Goal: Transaction & Acquisition: Book appointment/travel/reservation

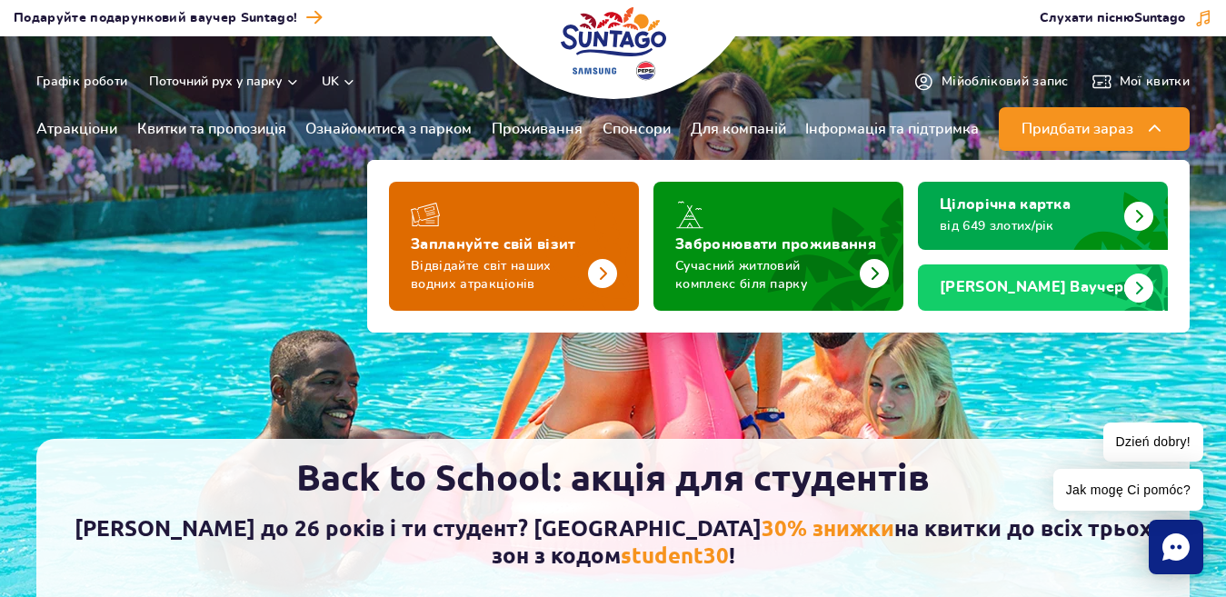
click at [594, 267] on img "Заплануйте свій візит" at bounding box center [602, 273] width 29 height 29
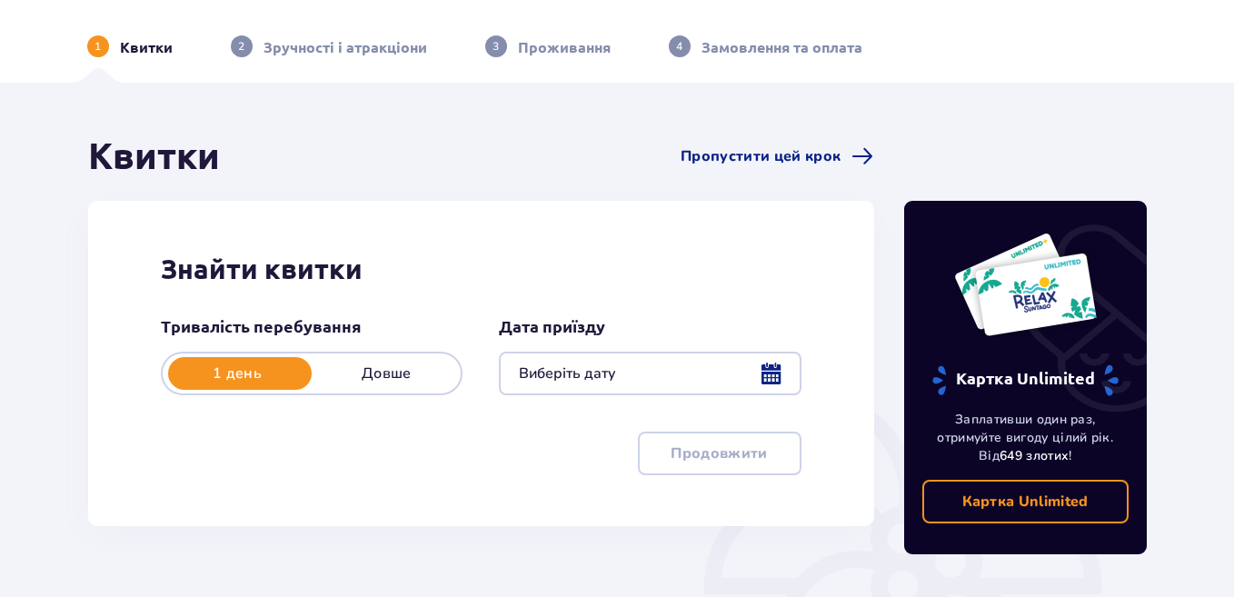
scroll to position [91, 0]
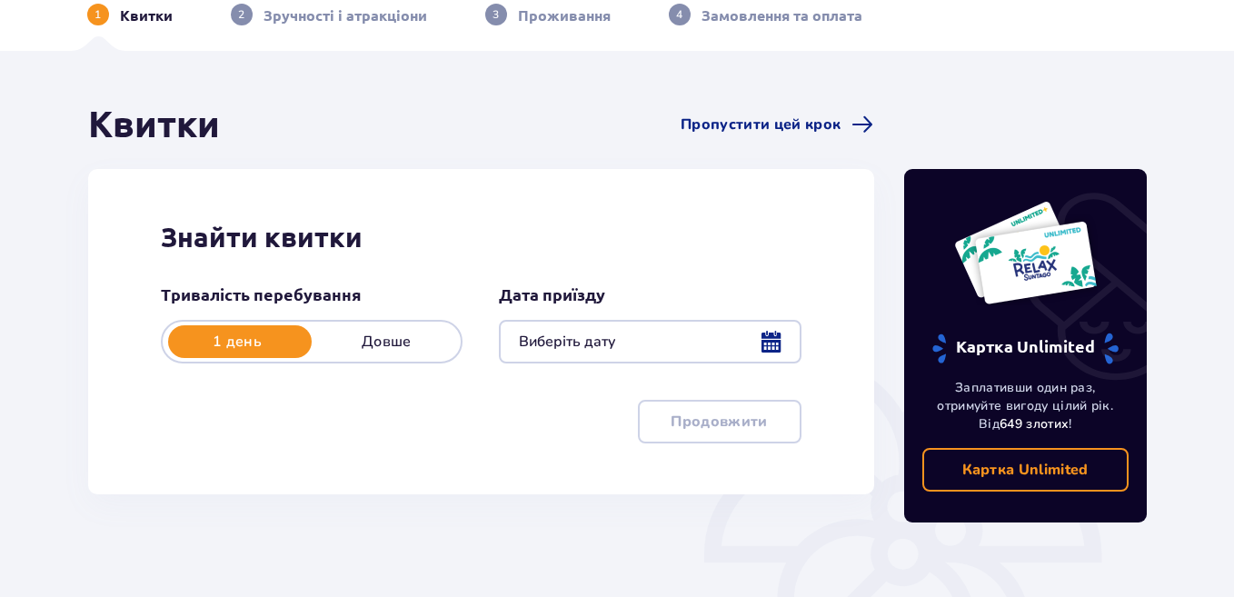
click at [764, 338] on div at bounding box center [650, 342] width 302 height 44
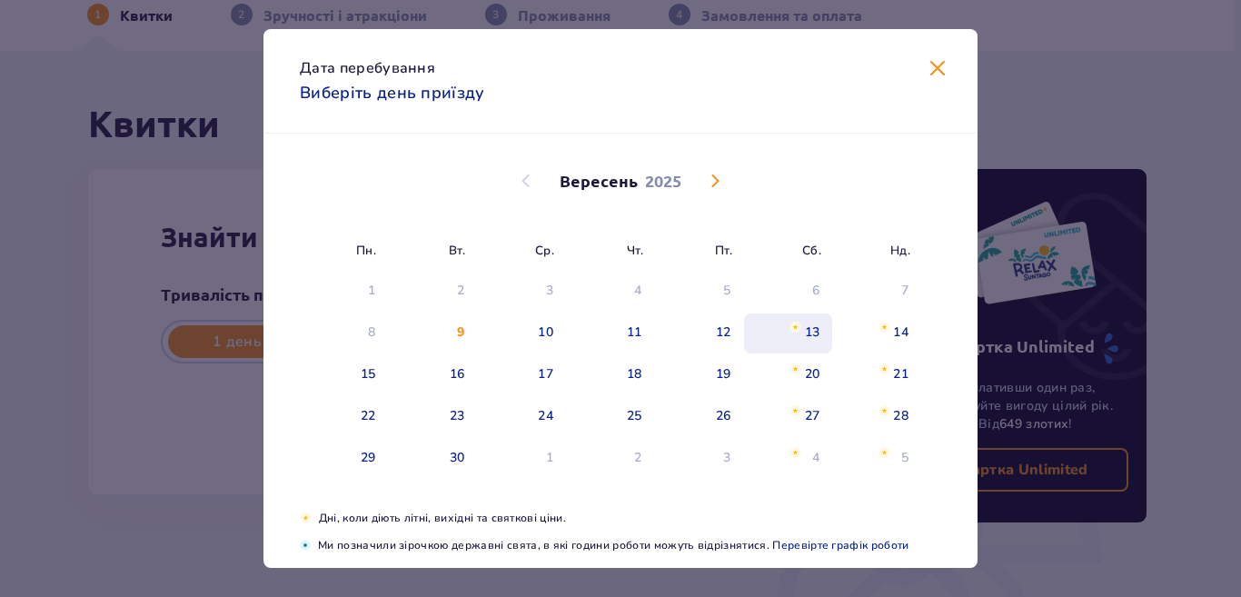
click at [807, 328] on div "13" at bounding box center [812, 332] width 15 height 18
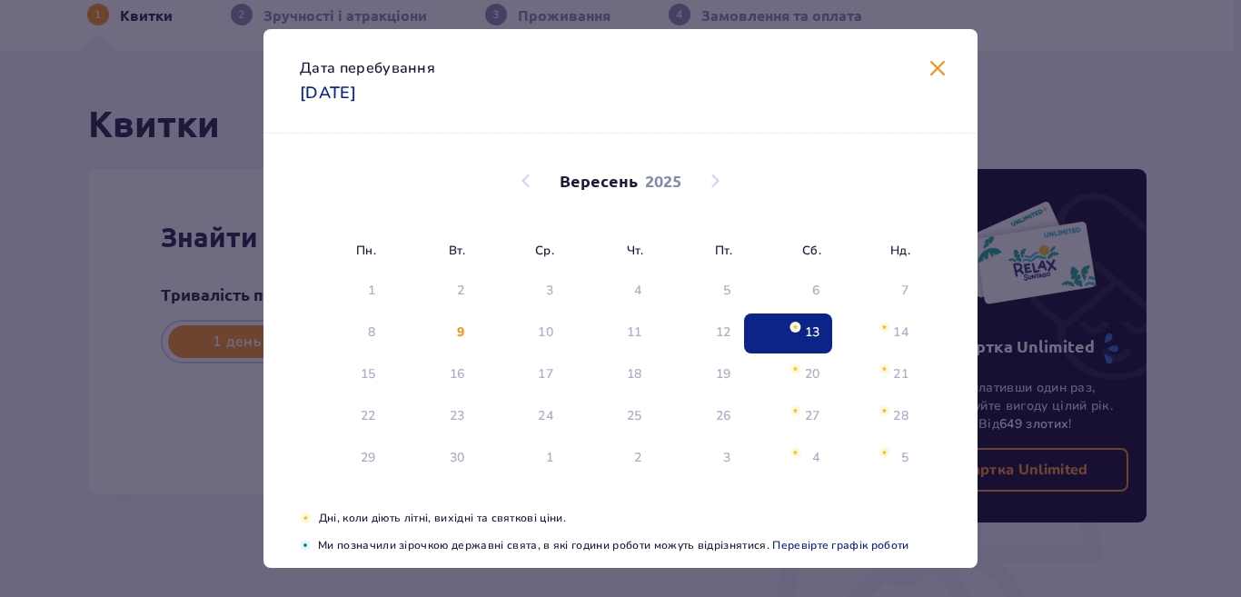
type input "13.09.25"
click at [799, 327] on div at bounding box center [650, 342] width 302 height 44
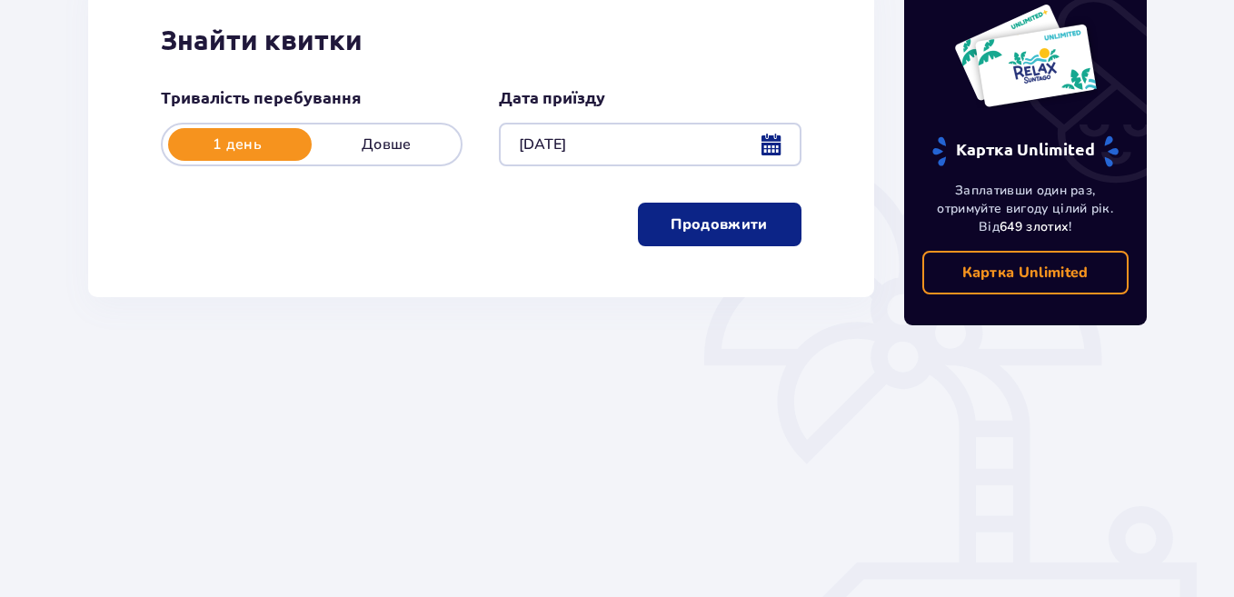
scroll to position [256, 0]
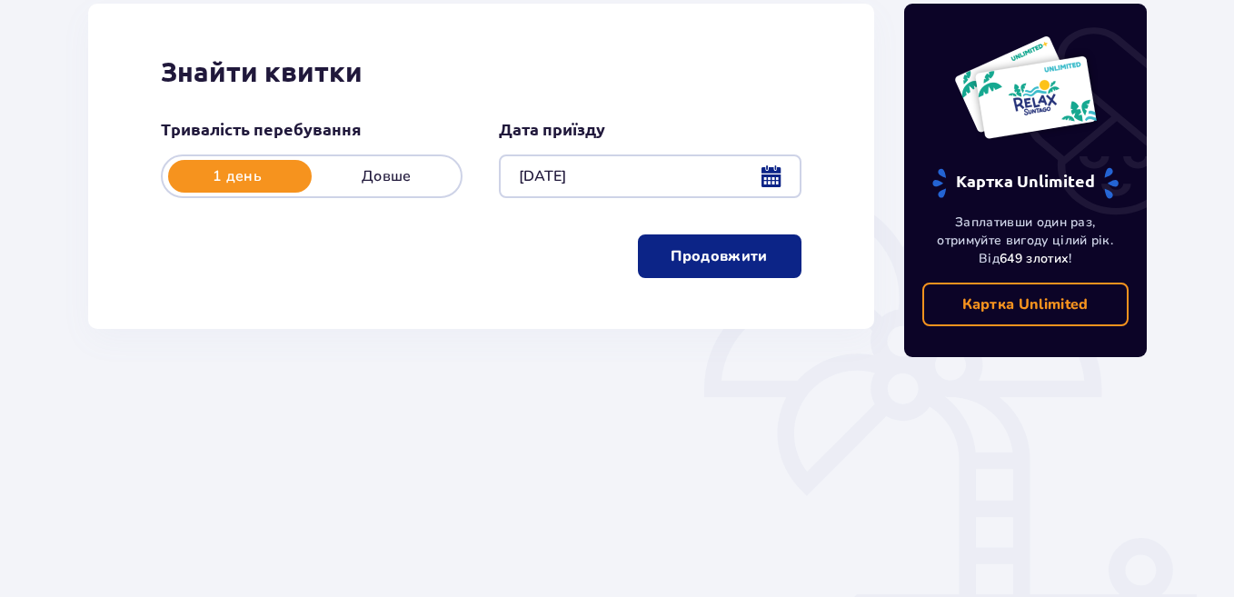
click at [729, 262] on p "Продовжити" at bounding box center [718, 256] width 96 height 20
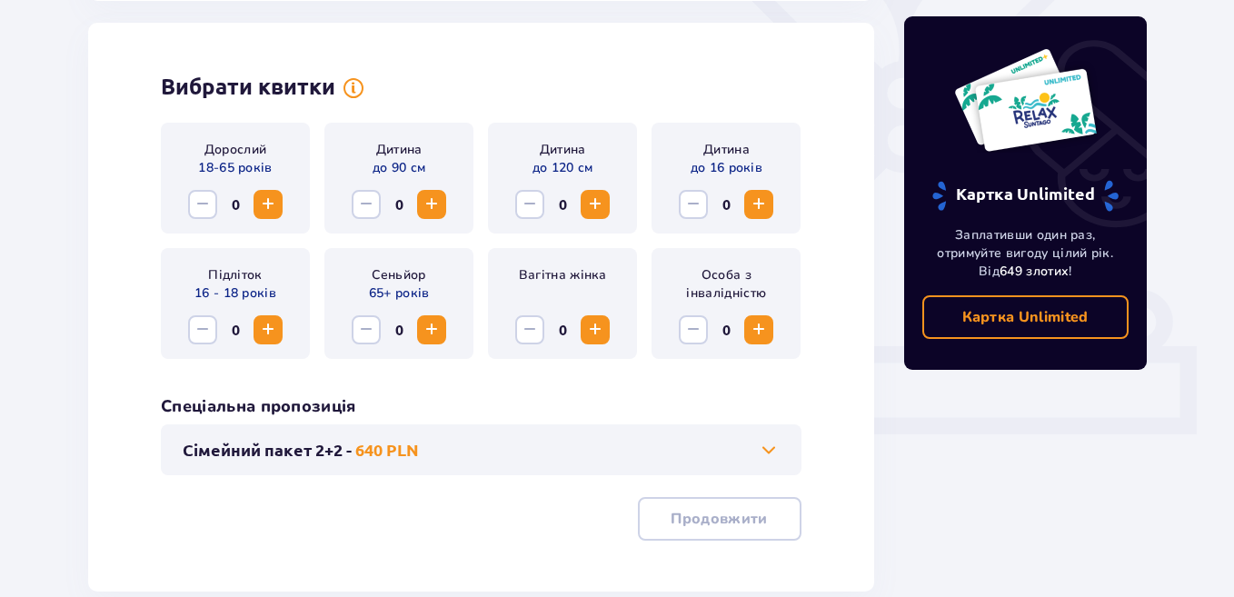
scroll to position [505, 0]
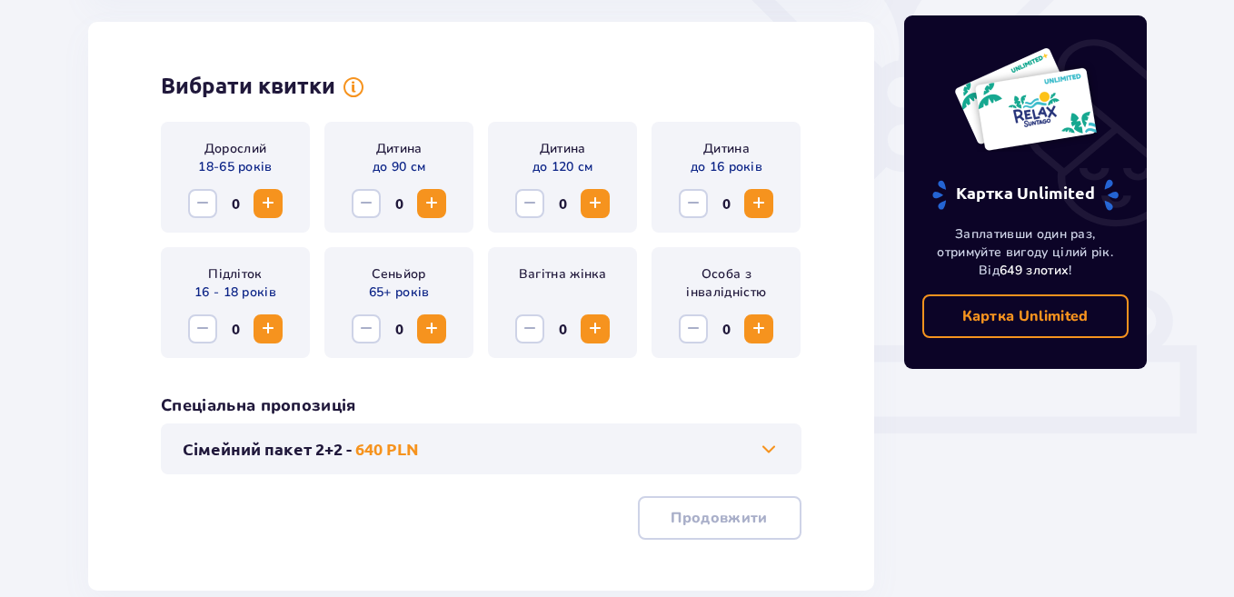
click at [268, 202] on span "Increase" at bounding box center [268, 204] width 22 height 22
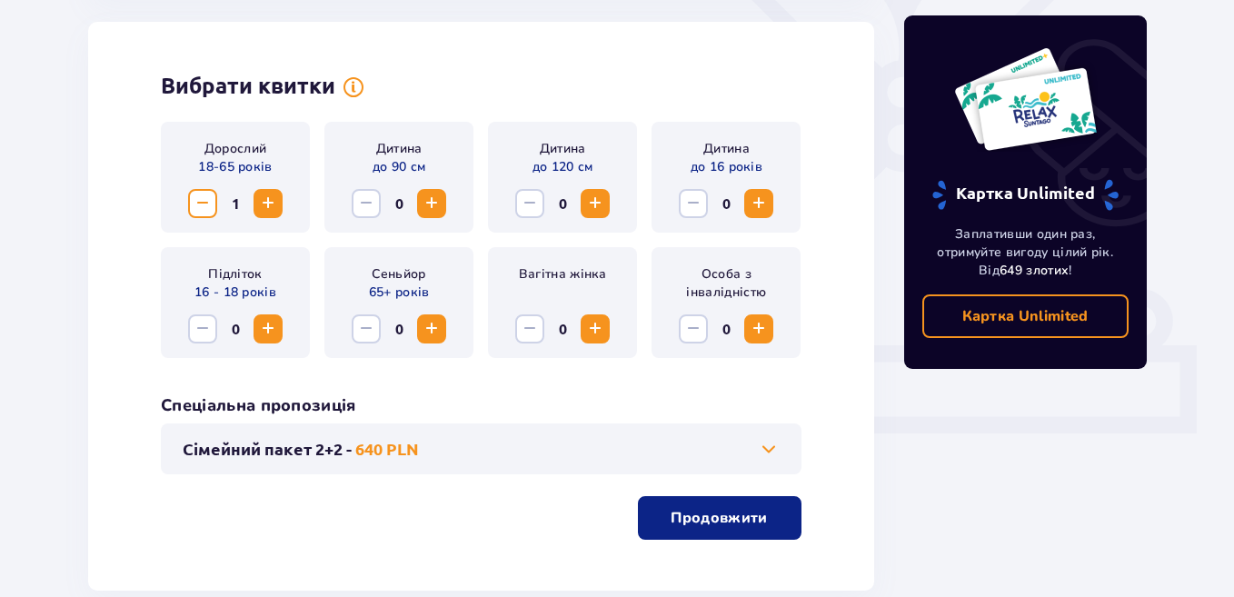
click at [267, 201] on span "Increase" at bounding box center [268, 204] width 22 height 22
click at [752, 202] on span "Increase" at bounding box center [759, 204] width 22 height 22
click at [756, 203] on span "Increase" at bounding box center [759, 204] width 22 height 22
click at [756, 204] on span "Increase" at bounding box center [759, 204] width 22 height 22
click at [766, 446] on span at bounding box center [769, 449] width 22 height 22
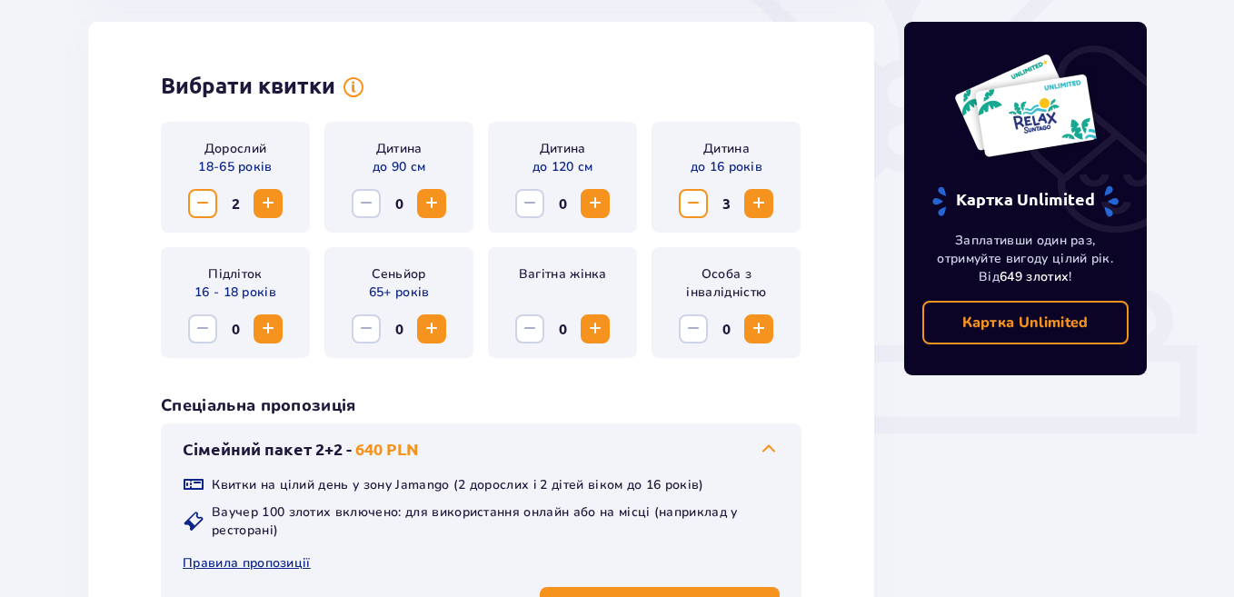
click at [766, 446] on span at bounding box center [769, 449] width 22 height 22
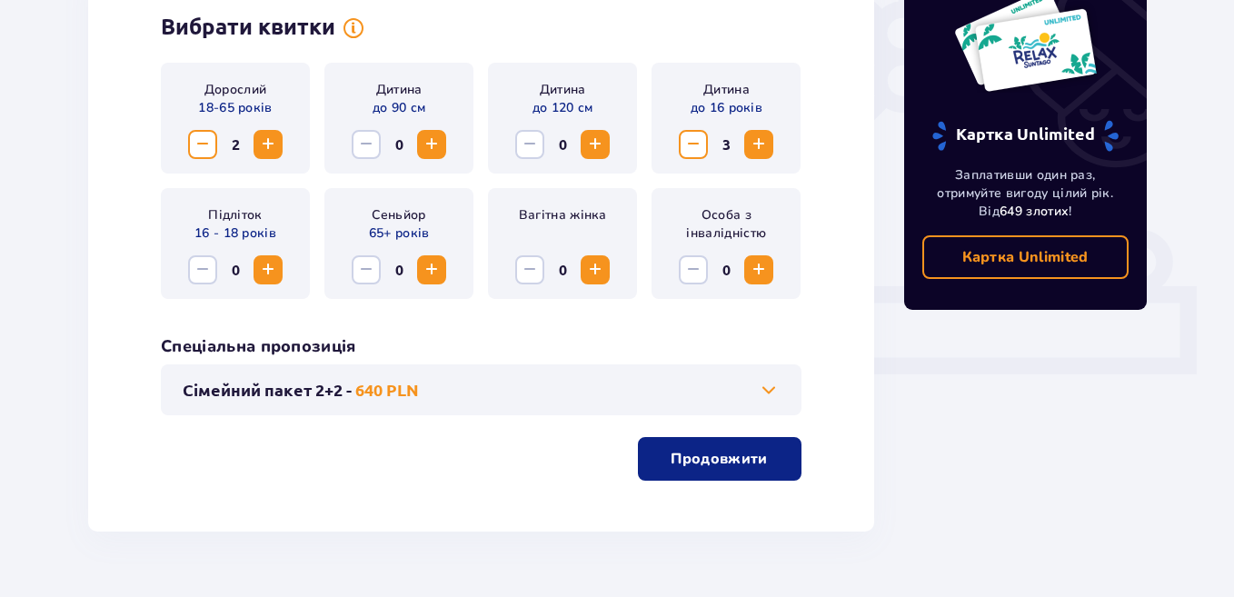
scroll to position [608, 0]
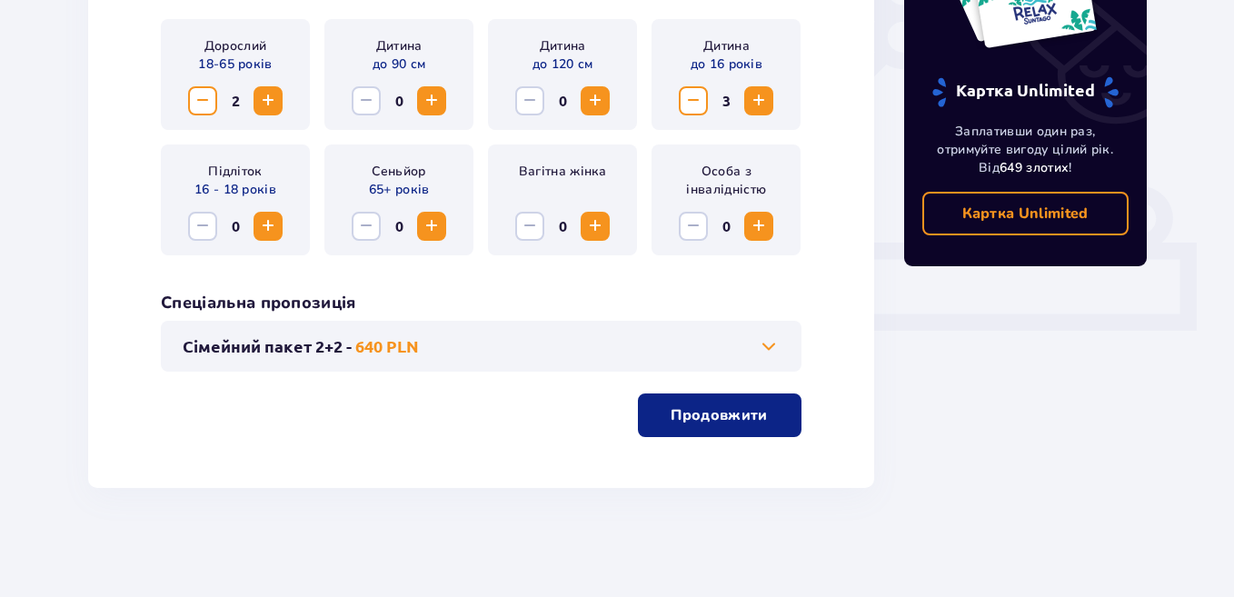
click at [737, 412] on p "Продовжити" at bounding box center [718, 415] width 96 height 20
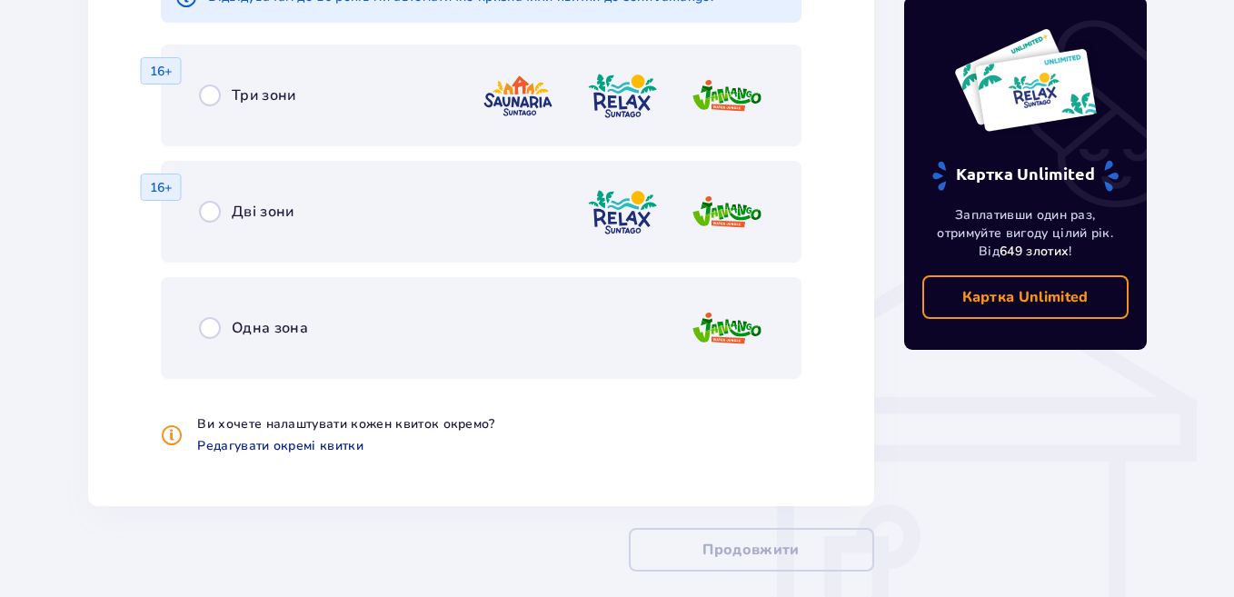
scroll to position [1190, 0]
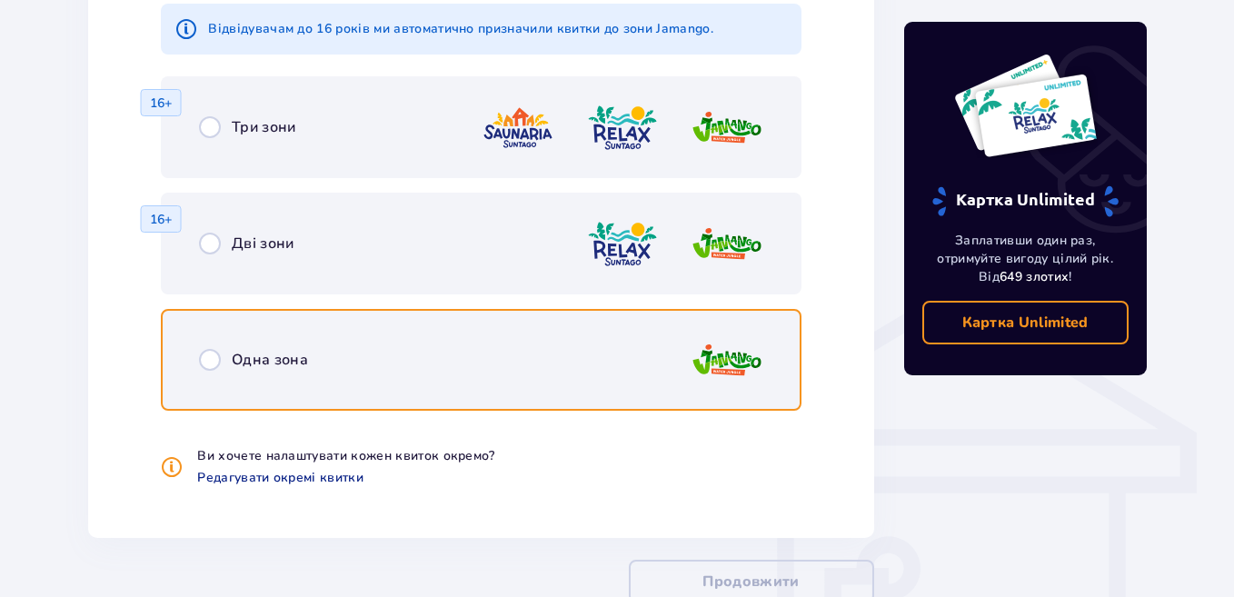
click at [211, 365] on input "radio" at bounding box center [210, 360] width 22 height 22
radio input "true"
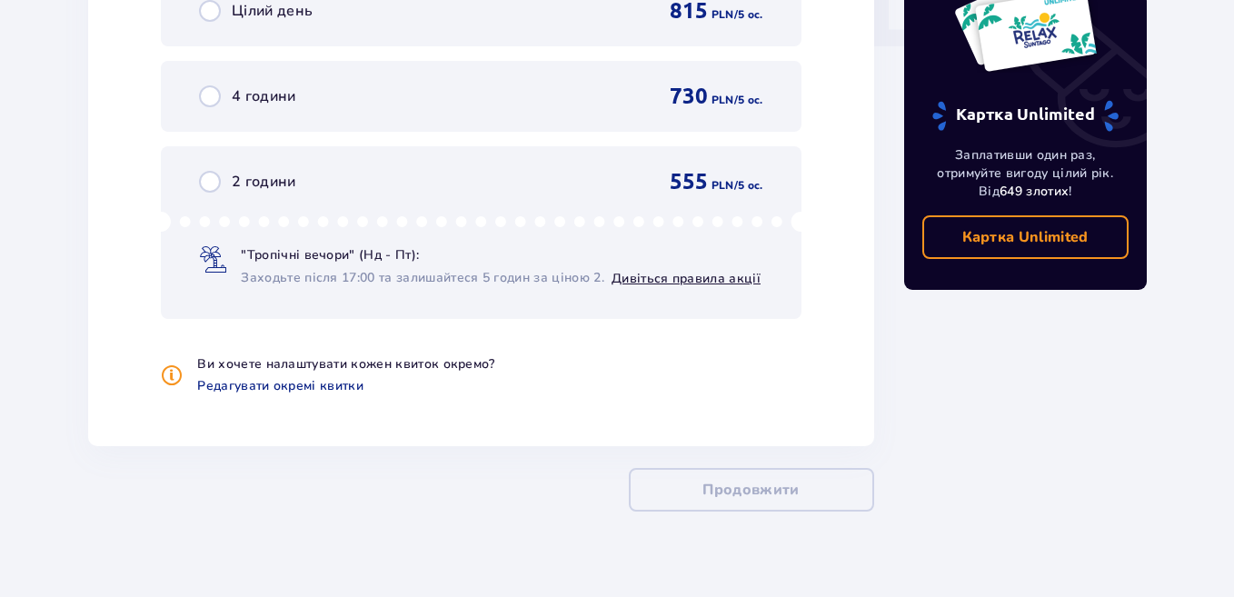
scroll to position [1888, 0]
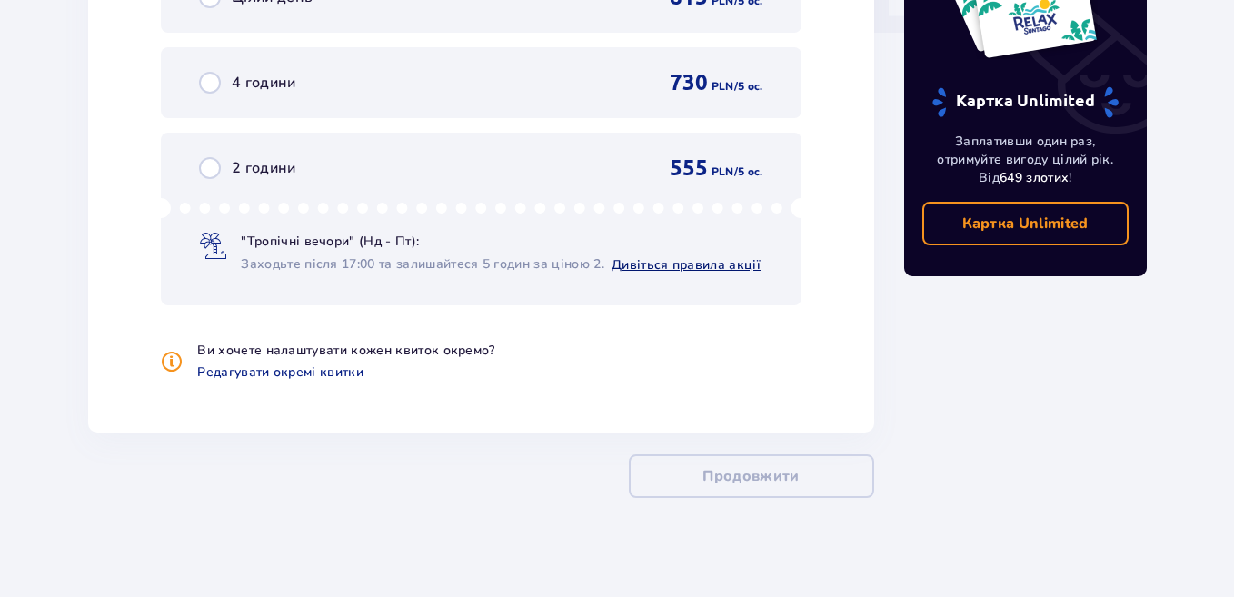
click at [657, 264] on link "Дивіться правила акції" at bounding box center [685, 264] width 149 height 17
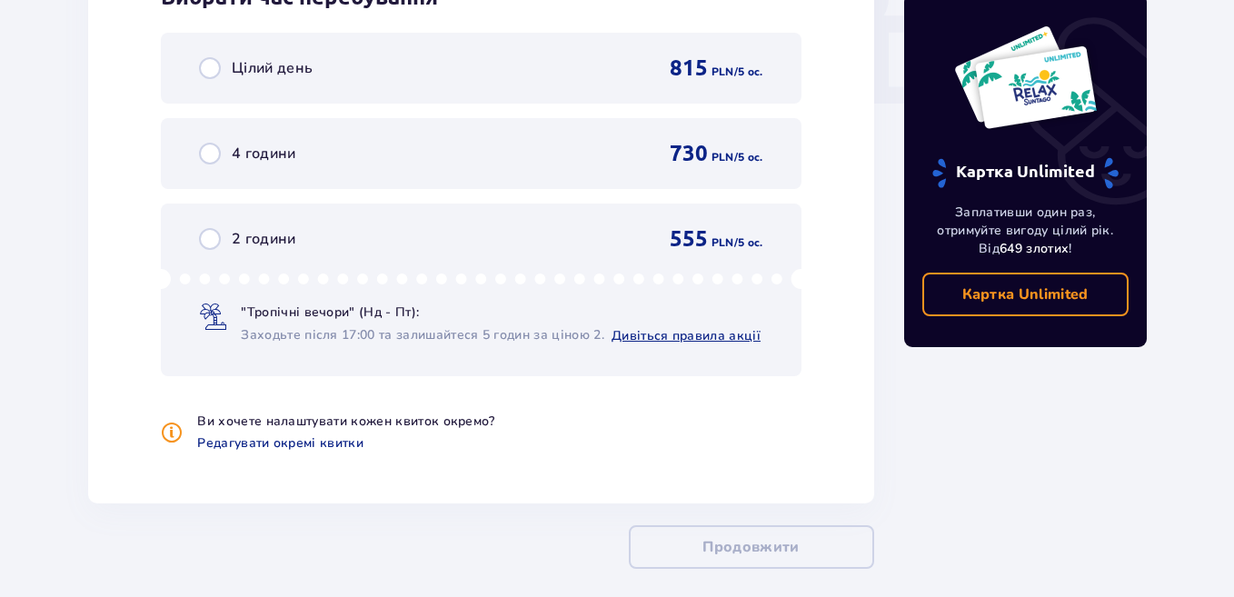
scroll to position [1615, 0]
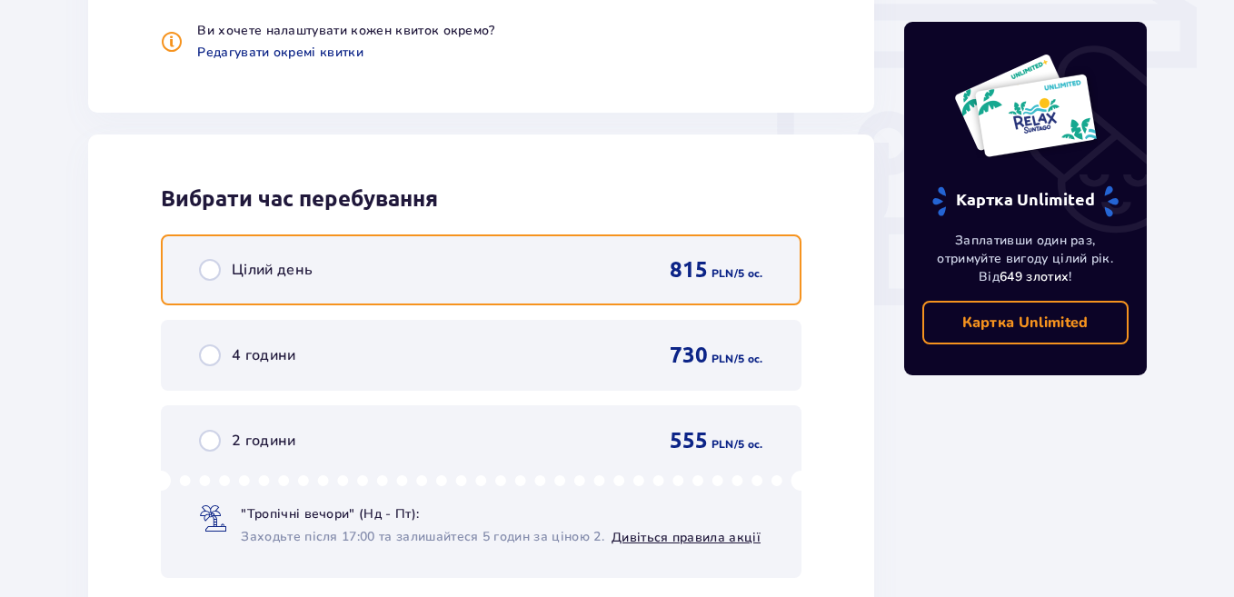
click at [209, 271] on input "radio" at bounding box center [210, 270] width 22 height 22
radio input "true"
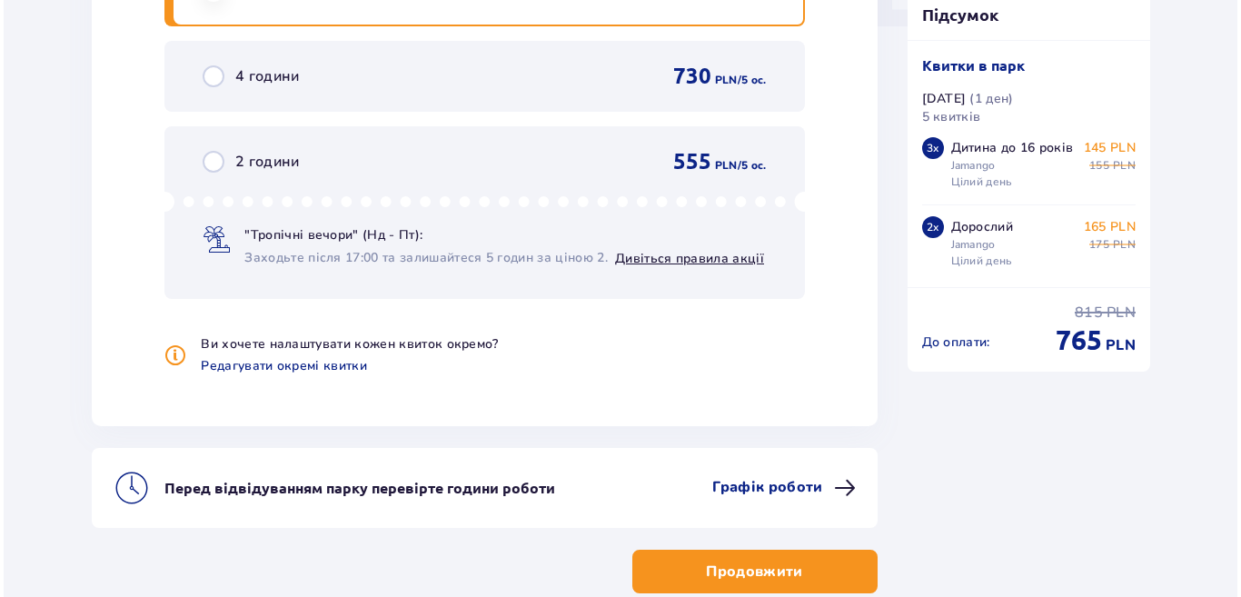
scroll to position [2000, 0]
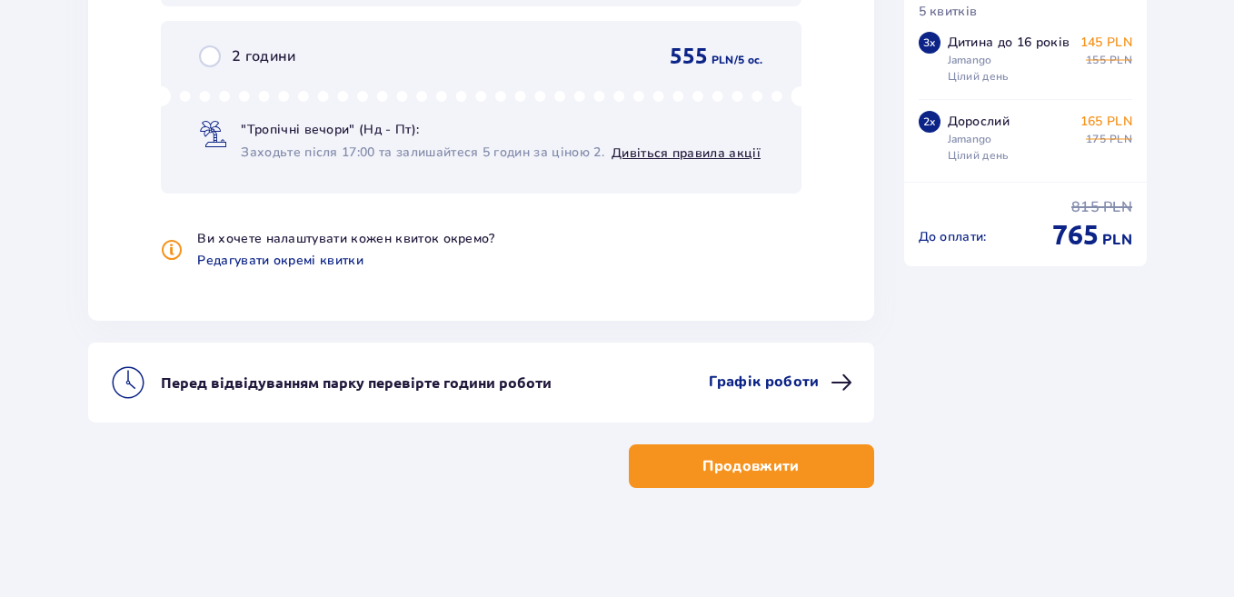
click at [784, 385] on p "Графік роботи" at bounding box center [764, 382] width 110 height 20
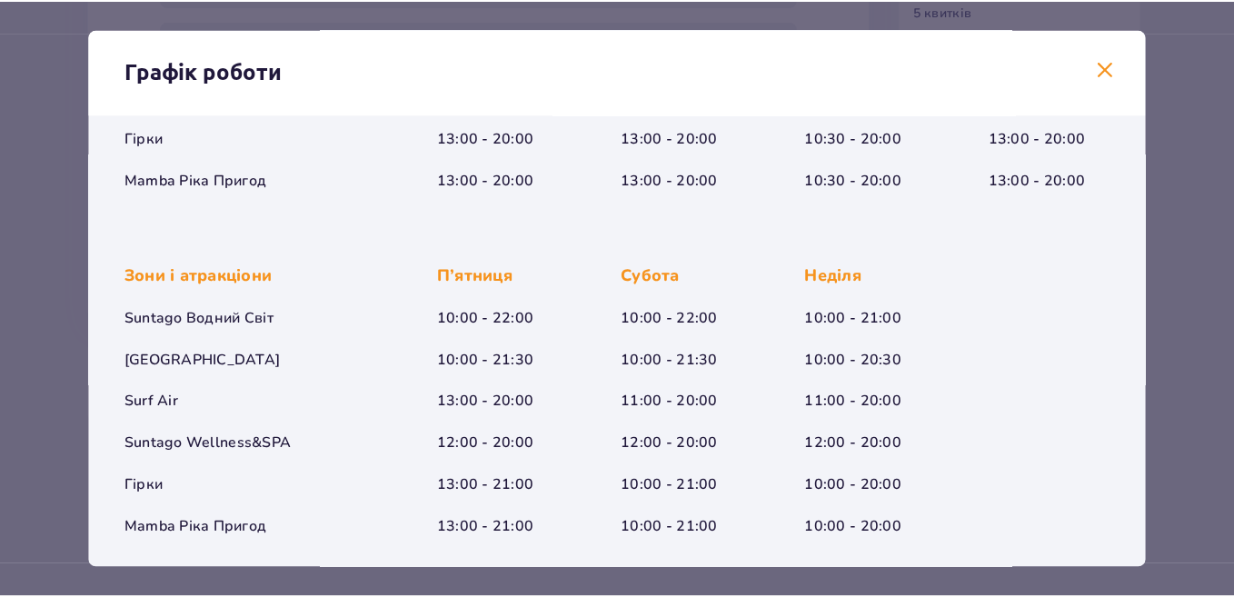
scroll to position [346, 0]
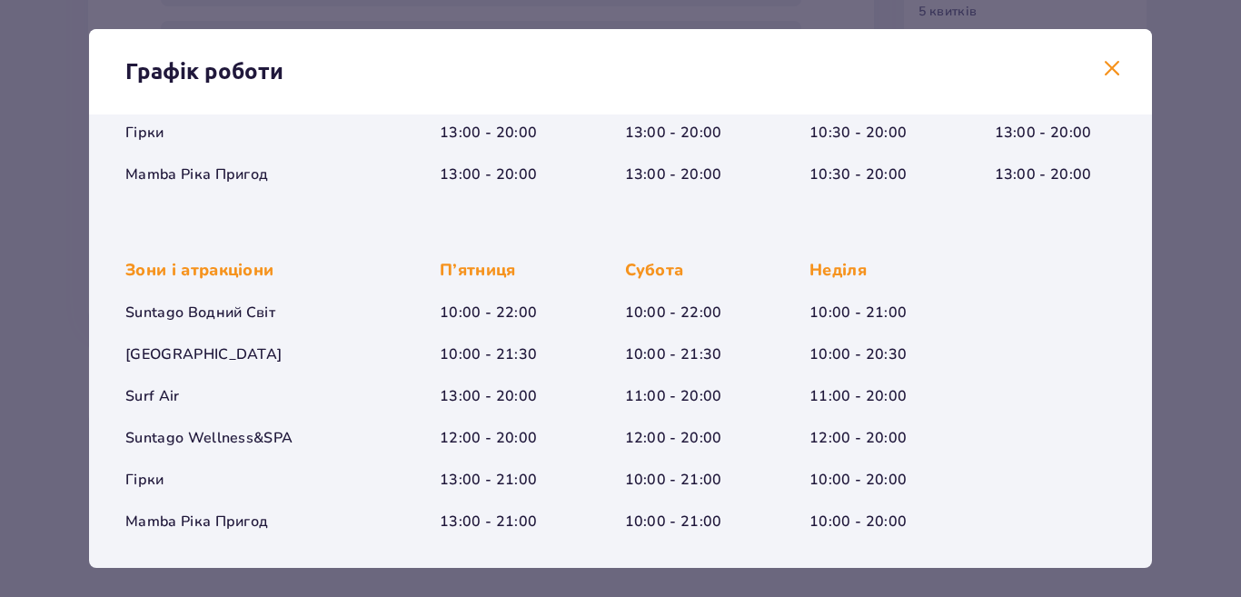
click at [1110, 65] on span at bounding box center [1112, 69] width 22 height 22
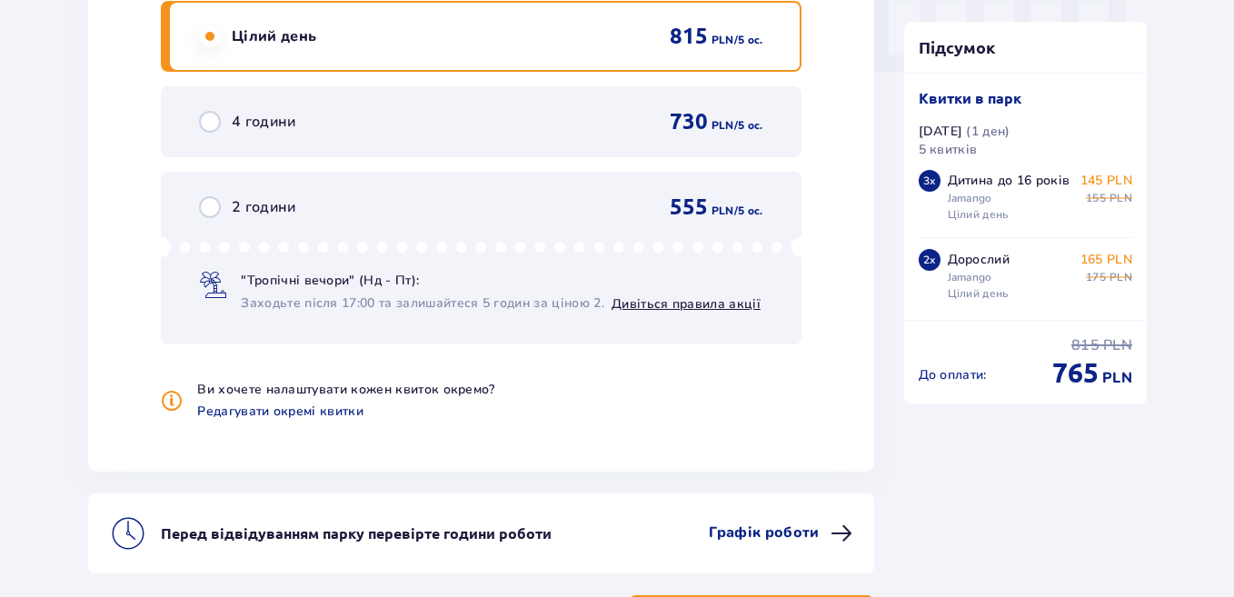
scroll to position [2000, 0]
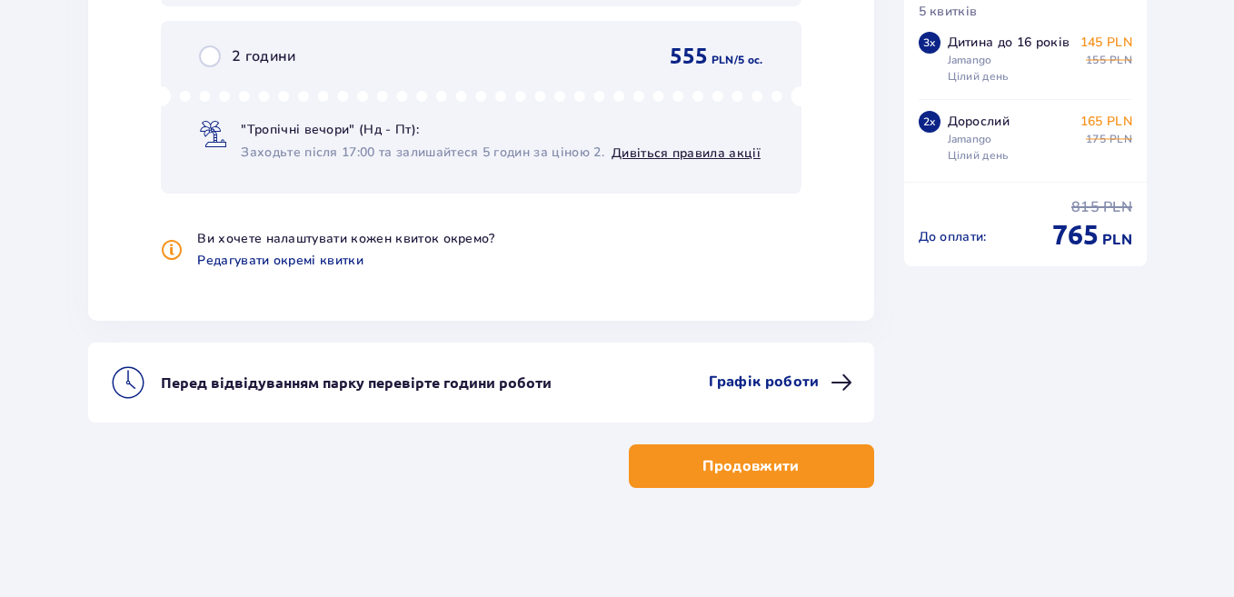
click at [748, 377] on p "Графік роботи" at bounding box center [764, 382] width 110 height 20
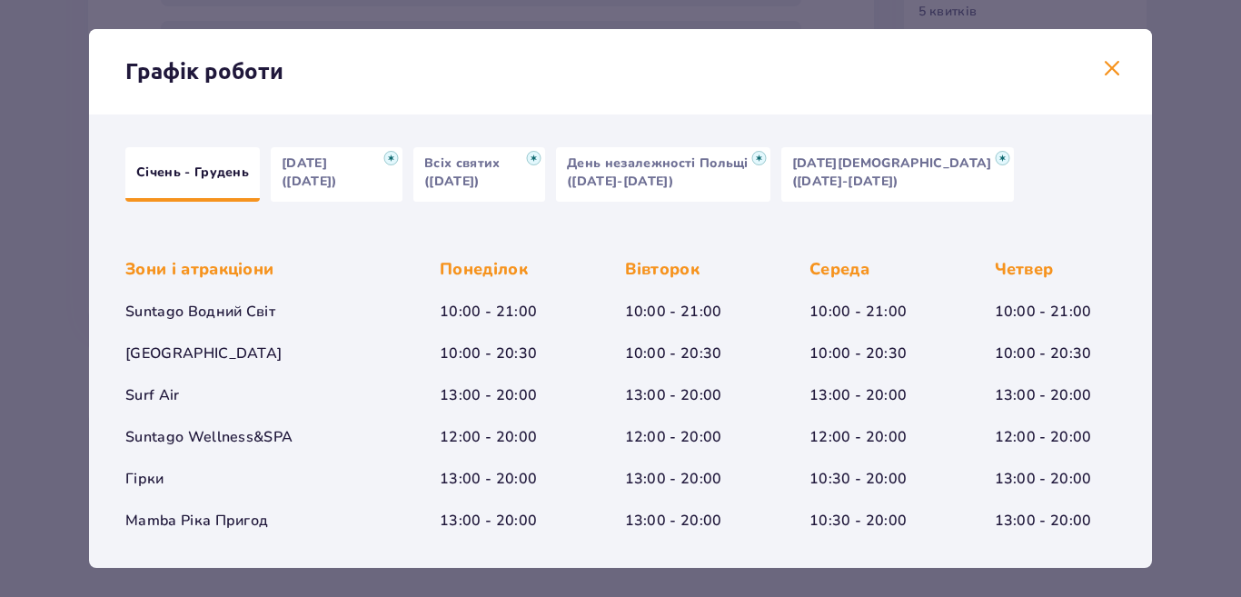
click at [1108, 68] on span at bounding box center [1112, 69] width 22 height 22
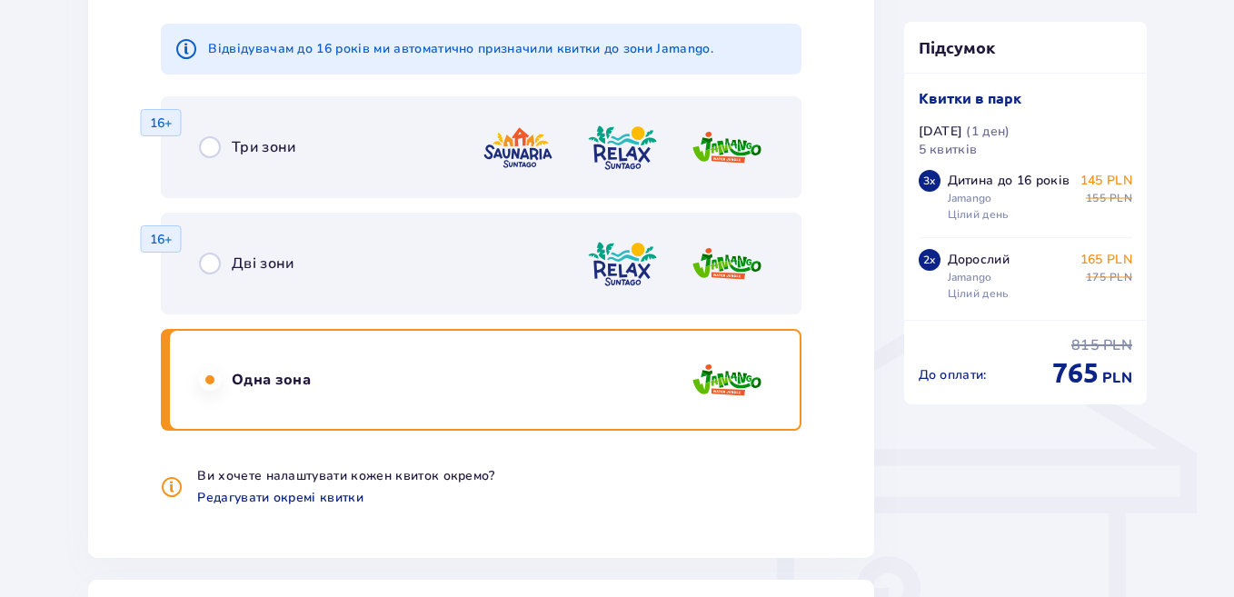
scroll to position [1181, 0]
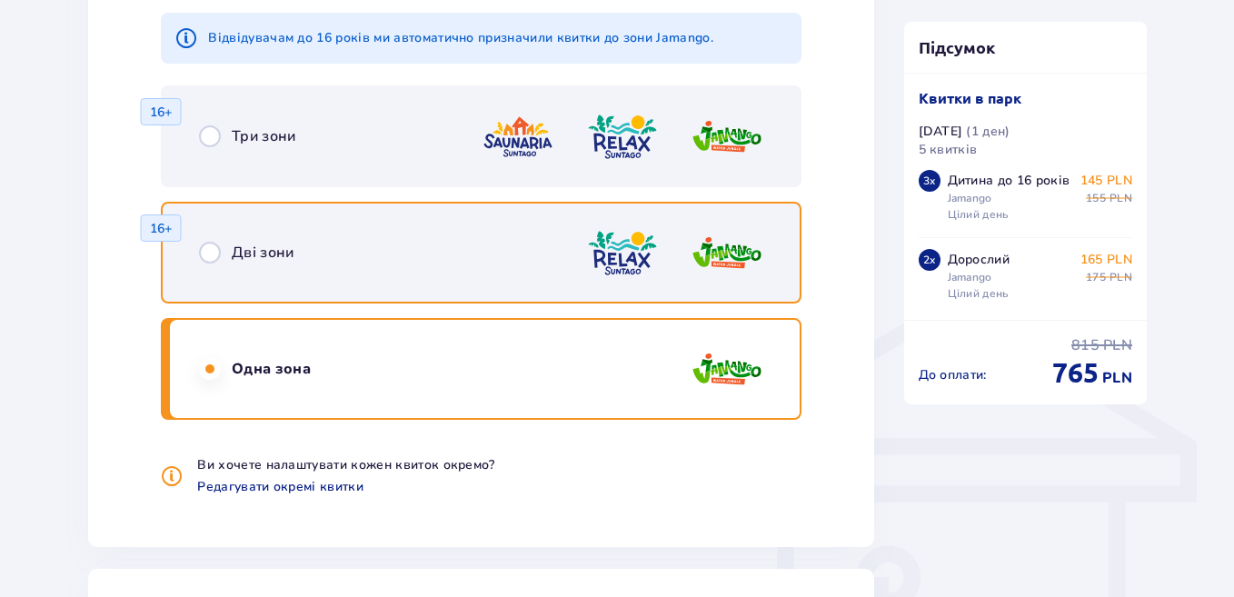
click at [206, 245] on input "radio" at bounding box center [210, 253] width 22 height 22
radio input "true"
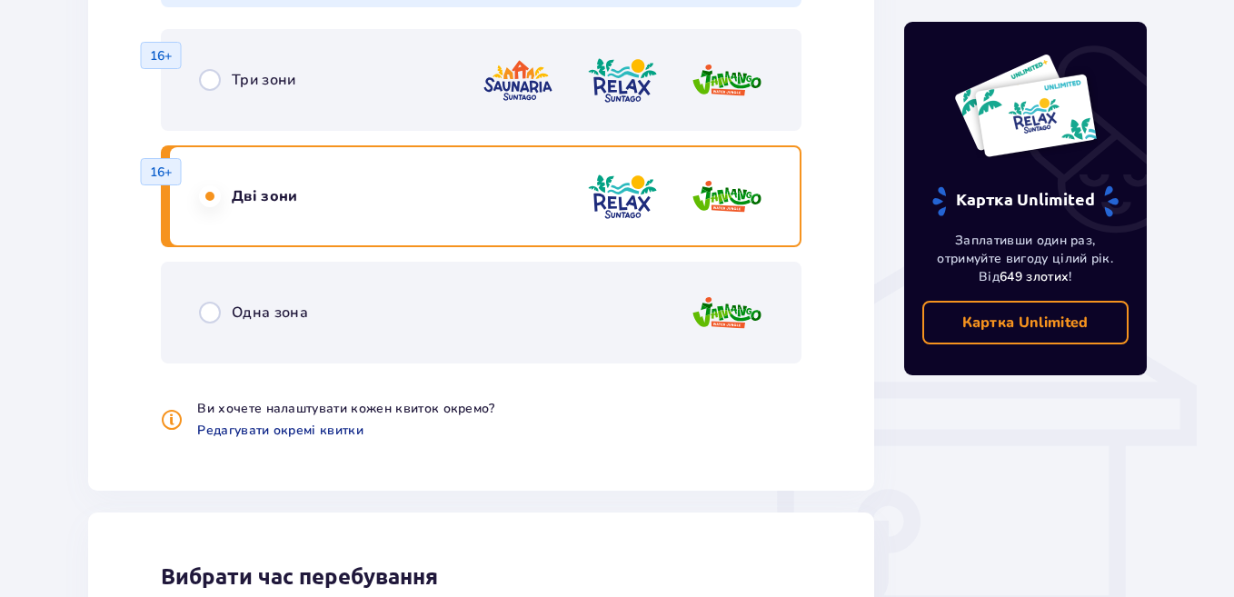
scroll to position [1262, 0]
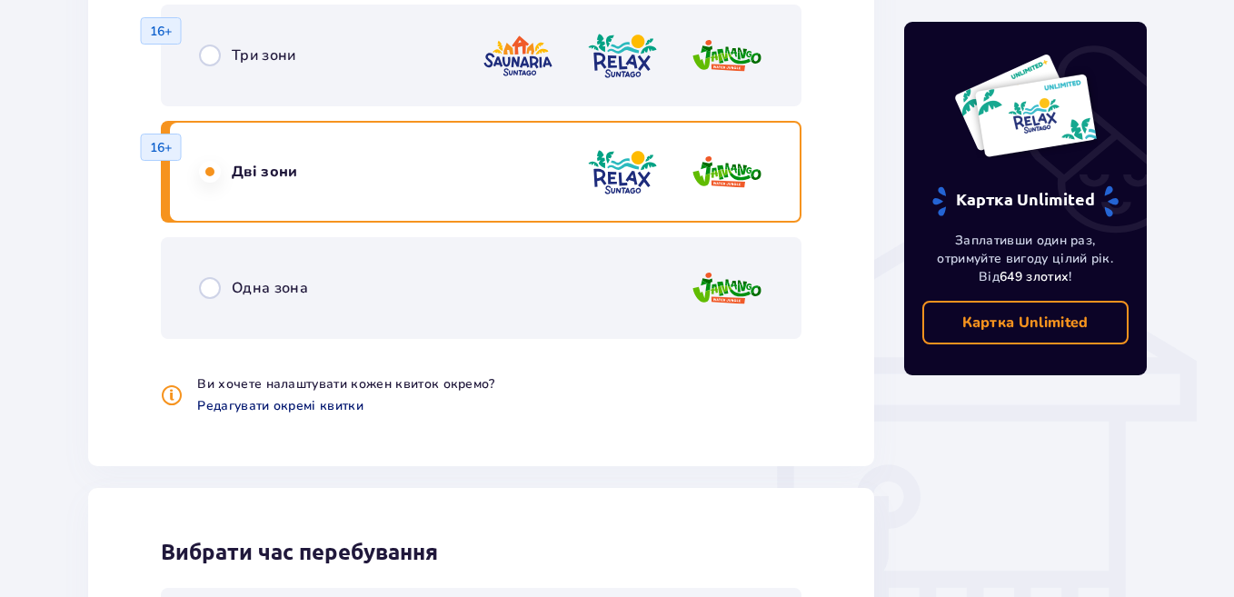
click at [283, 402] on span "Редагувати окремі квитки" at bounding box center [280, 406] width 166 height 18
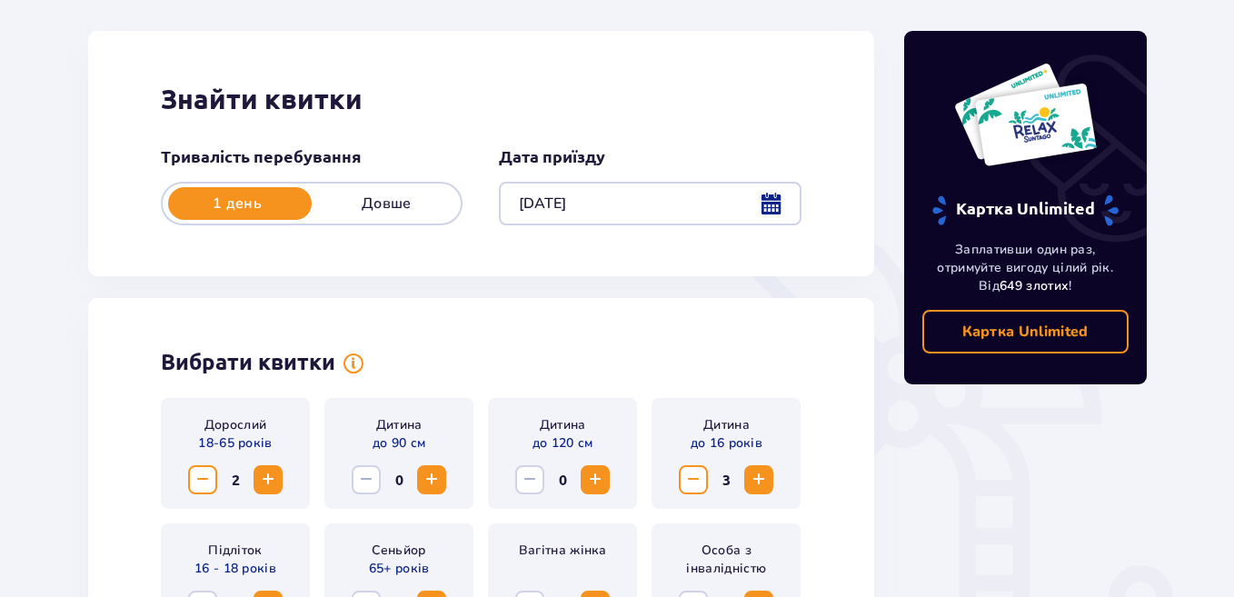
scroll to position [180, 0]
